Goal: Book appointment/travel/reservation

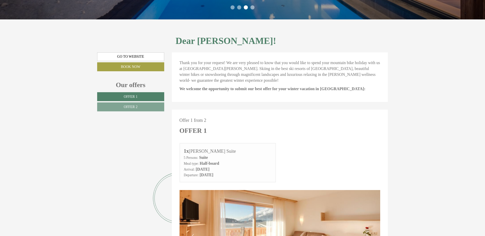
scroll to position [179, 0]
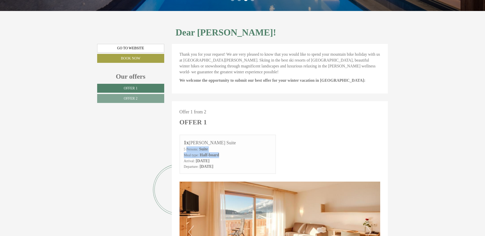
drag, startPoint x: 187, startPoint y: 143, endPoint x: 227, endPoint y: 150, distance: 40.5
click at [227, 150] on div "5 Persons: Suite Meal type: Half-board" at bounding box center [228, 152] width 88 height 12
drag, startPoint x: 227, startPoint y: 150, endPoint x: 217, endPoint y: 151, distance: 10.0
click at [217, 151] on div "5 Persons: Suite Meal type: Half-board" at bounding box center [228, 152] width 88 height 12
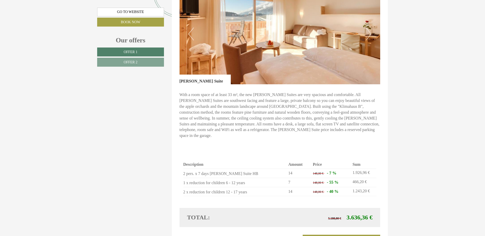
scroll to position [434, 0]
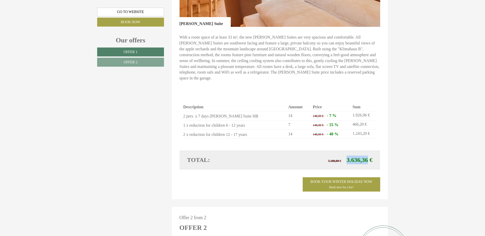
drag, startPoint x: 346, startPoint y: 148, endPoint x: 368, endPoint y: 150, distance: 21.5
click at [369, 155] on span "5.180,00 € 3.636,36 €" at bounding box center [350, 159] width 44 height 9
copy span "3.636,36"
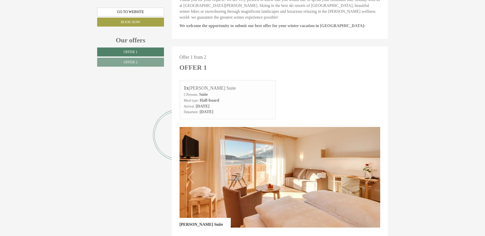
scroll to position [230, 0]
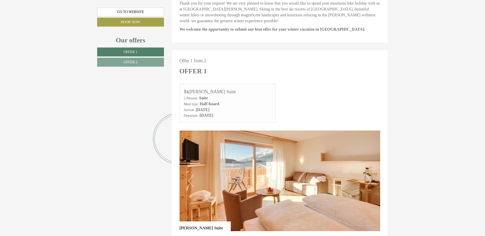
click at [370, 174] on button "Next" at bounding box center [368, 180] width 5 height 13
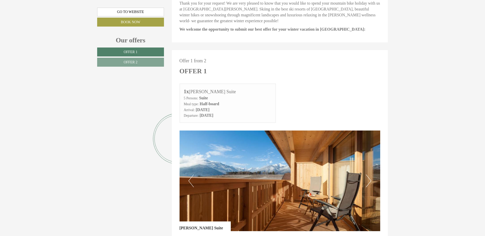
click at [370, 174] on button "Next" at bounding box center [368, 180] width 5 height 13
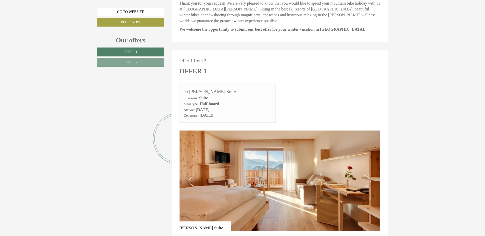
click at [370, 174] on button "Next" at bounding box center [368, 180] width 5 height 13
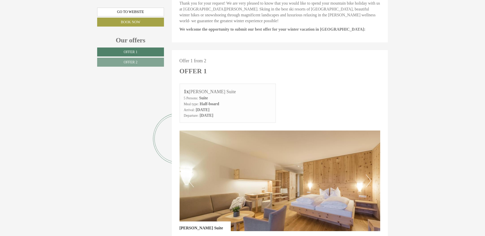
click at [370, 174] on button "Next" at bounding box center [368, 180] width 5 height 13
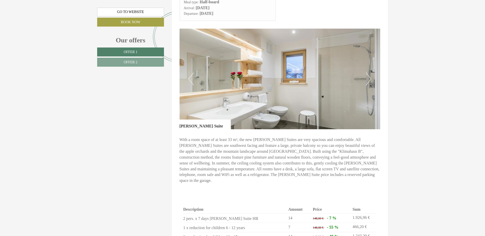
scroll to position [332, 0]
click at [366, 72] on button "Next" at bounding box center [368, 78] width 5 height 13
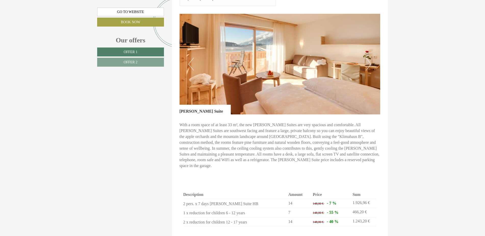
scroll to position [383, 0]
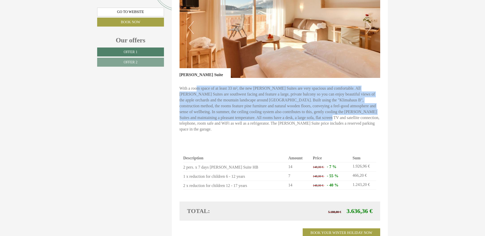
drag, startPoint x: 197, startPoint y: 79, endPoint x: 271, endPoint y: 113, distance: 81.9
click at [271, 113] on div "With a room space of at least 33 m², the new [PERSON_NAME] Suites are very spac…" at bounding box center [280, 110] width 201 height 65
drag, startPoint x: 271, startPoint y: 113, endPoint x: 225, endPoint y: 110, distance: 46.6
click at [225, 110] on p "With a room space of at least 33 m², the new [PERSON_NAME] Suites are very spac…" at bounding box center [280, 108] width 201 height 47
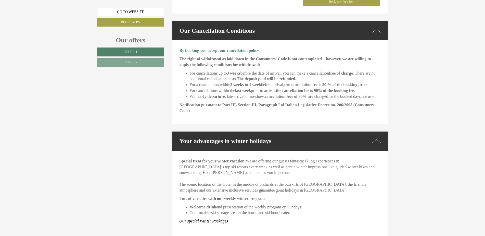
scroll to position [944, 0]
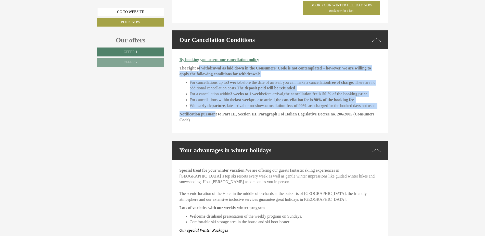
drag, startPoint x: 199, startPoint y: 55, endPoint x: 216, endPoint y: 102, distance: 49.3
click at [216, 102] on div "By booking you accept our cancellation policy The right of withdrawal as laid d…" at bounding box center [280, 91] width 216 height 84
drag, startPoint x: 216, startPoint y: 102, endPoint x: 213, endPoint y: 101, distance: 2.6
click at [213, 112] on strong "Notification pursuant to Part III, Section III, Paragraph I of Italian Legislat…" at bounding box center [278, 117] width 196 height 10
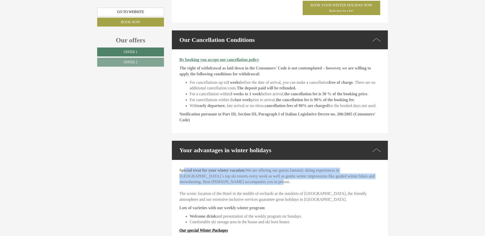
drag, startPoint x: 185, startPoint y: 159, endPoint x: 260, endPoint y: 168, distance: 76.2
click at [260, 168] on p "Special treat for your winter vacation: We are offering our guests fantastic sk…" at bounding box center [280, 184] width 201 height 35
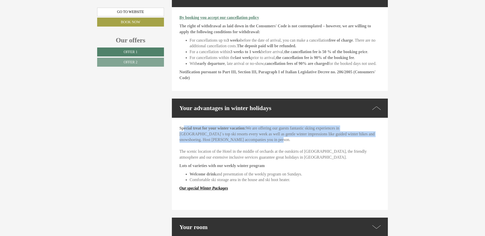
scroll to position [995, 0]
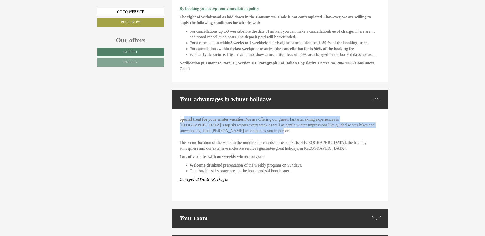
click at [364, 120] on p "Special treat for your winter vacation: We are offering our guests fantastic sk…" at bounding box center [280, 133] width 201 height 35
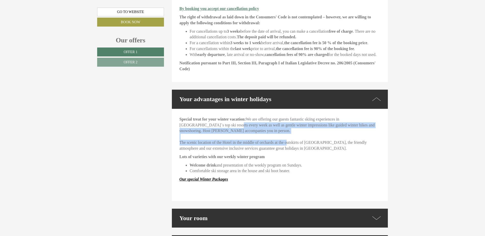
drag, startPoint x: 195, startPoint y: 113, endPoint x: 286, endPoint y: 132, distance: 92.5
click at [286, 132] on p "Special treat for your winter vacation: We are offering our guests fantastic sk…" at bounding box center [280, 133] width 201 height 35
click at [285, 133] on p "Special treat for your winter vacation: We are offering our guests fantastic sk…" at bounding box center [280, 133] width 201 height 35
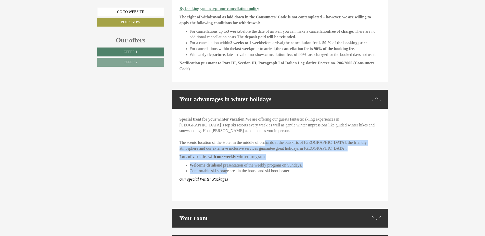
drag, startPoint x: 263, startPoint y: 131, endPoint x: 226, endPoint y: 156, distance: 44.7
click at [226, 156] on div "Special treat for your winter vacation: We are offering our guests fantastic sk…" at bounding box center [280, 155] width 216 height 92
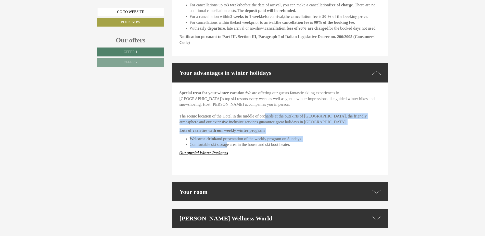
scroll to position [1046, 0]
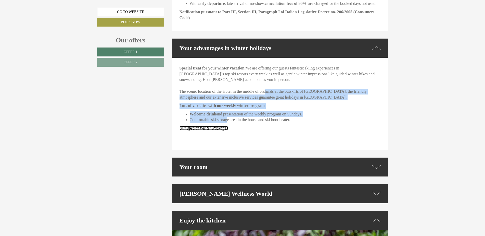
click at [212, 126] on strong "Our special Winter Packages" at bounding box center [204, 128] width 49 height 4
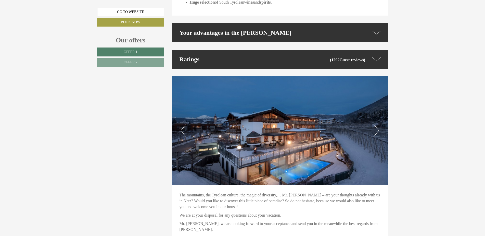
scroll to position [1429, 0]
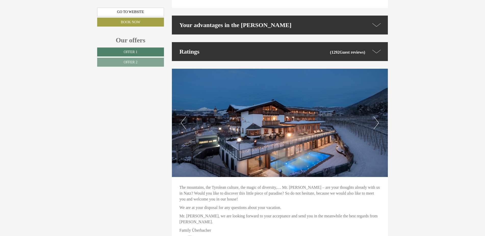
click at [373, 114] on img at bounding box center [280, 123] width 216 height 108
click at [377, 116] on button "Next" at bounding box center [376, 122] width 5 height 13
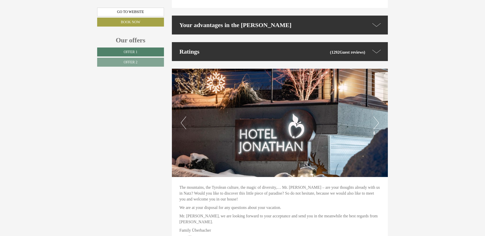
click at [377, 116] on button "Next" at bounding box center [376, 122] width 5 height 13
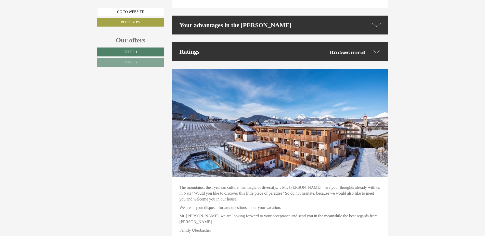
click at [377, 116] on button "Next" at bounding box center [376, 122] width 5 height 13
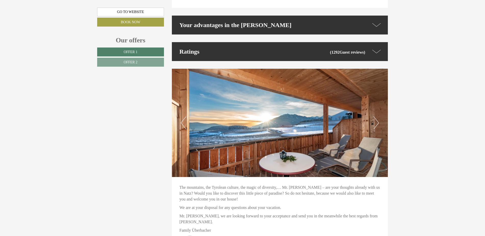
click at [377, 116] on button "Next" at bounding box center [376, 122] width 5 height 13
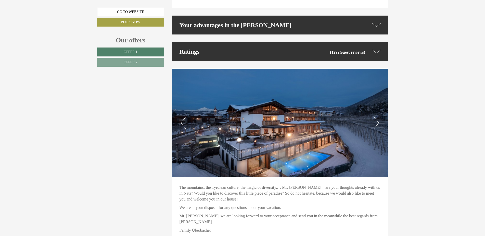
click at [377, 116] on button "Next" at bounding box center [376, 122] width 5 height 13
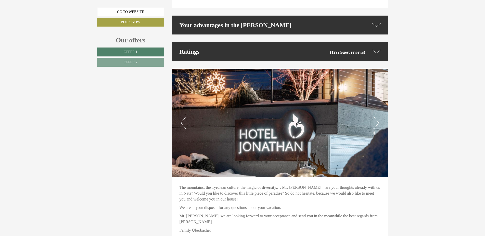
click at [377, 116] on button "Next" at bounding box center [376, 122] width 5 height 13
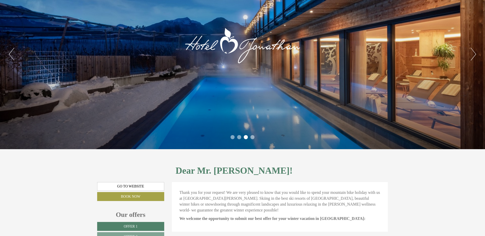
scroll to position [0, 0]
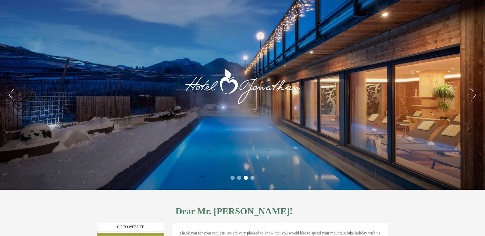
click at [474, 95] on button "Next" at bounding box center [473, 94] width 5 height 13
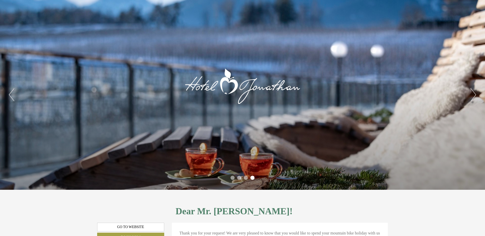
click at [474, 95] on button "Next" at bounding box center [473, 94] width 5 height 13
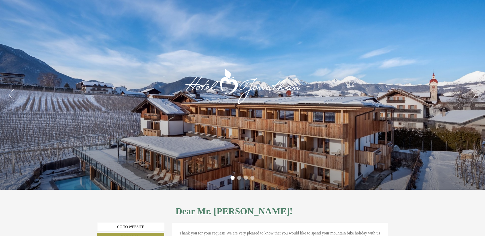
click at [474, 95] on button "Next" at bounding box center [473, 94] width 5 height 13
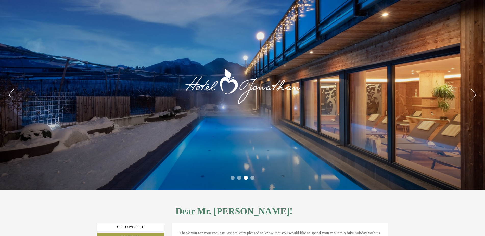
click at [473, 97] on button "Next" at bounding box center [473, 94] width 5 height 13
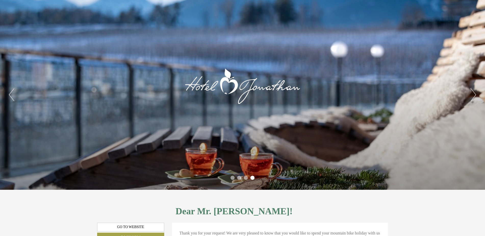
click at [473, 97] on button "Next" at bounding box center [473, 94] width 5 height 13
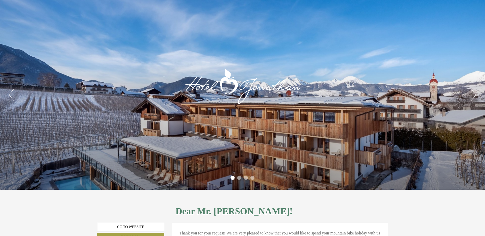
click at [473, 97] on button "Next" at bounding box center [473, 94] width 5 height 13
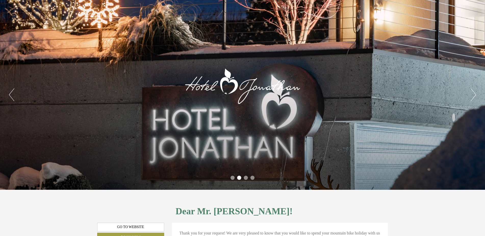
click at [473, 97] on button "Next" at bounding box center [473, 94] width 5 height 13
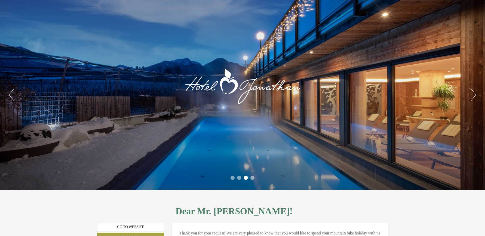
click at [473, 97] on button "Next" at bounding box center [473, 94] width 5 height 13
click at [472, 97] on button "Next" at bounding box center [473, 94] width 5 height 13
